Goal: Information Seeking & Learning: Learn about a topic

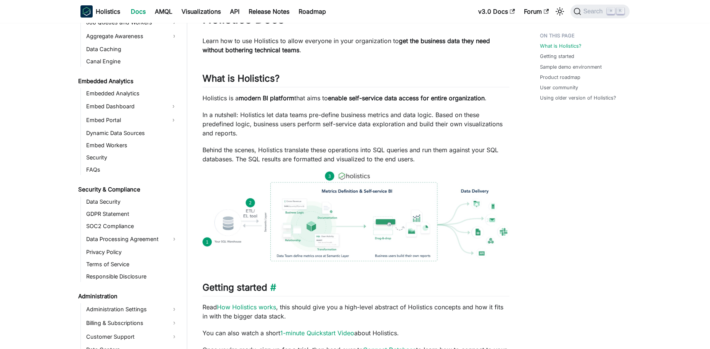
scroll to position [697, 0]
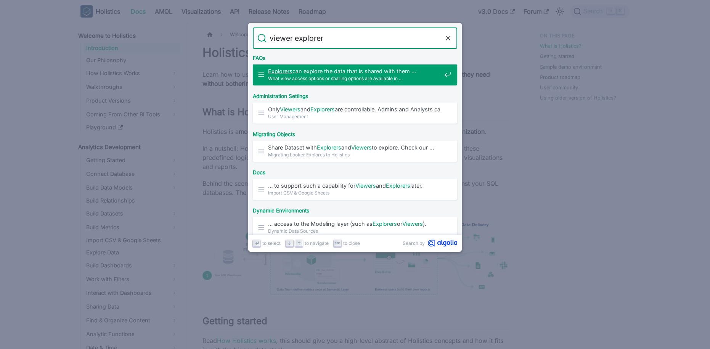
type input "a"
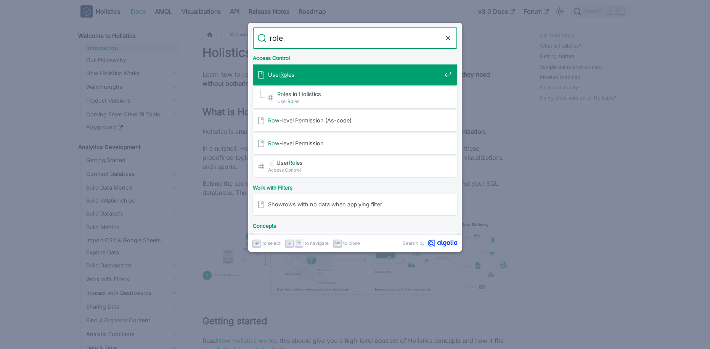
type input "roles"
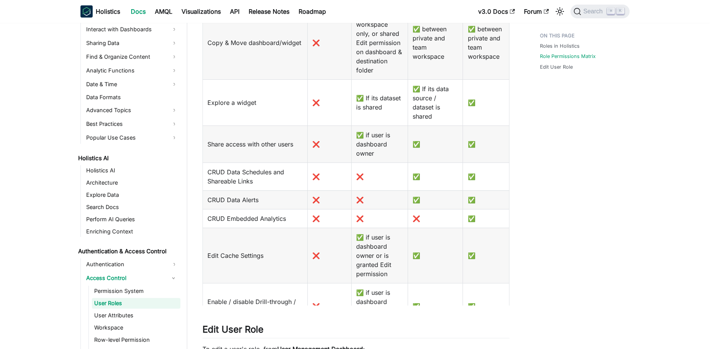
scroll to position [949, 0]
